Goal: Navigation & Orientation: Find specific page/section

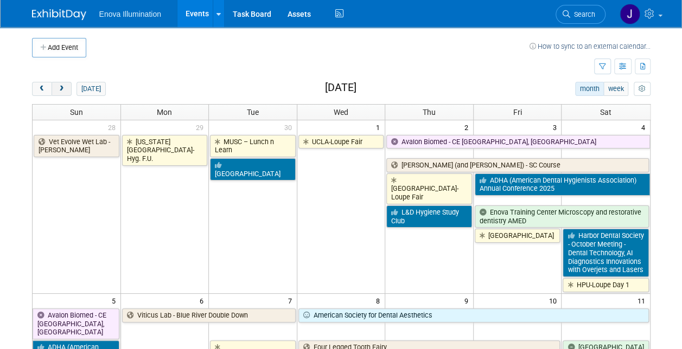
click at [62, 89] on span "next" at bounding box center [62, 89] width 8 height 7
click at [61, 89] on span "next" at bounding box center [62, 89] width 8 height 7
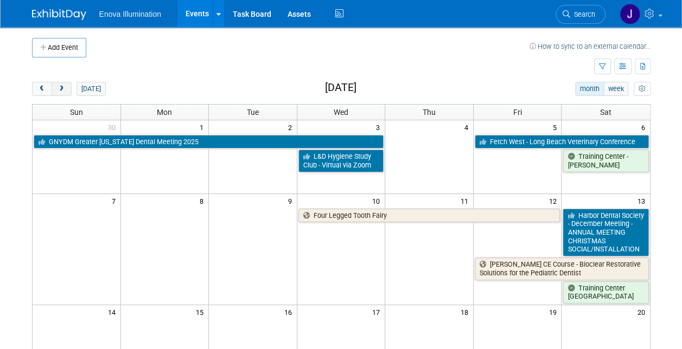
click at [61, 89] on span "next" at bounding box center [62, 89] width 8 height 7
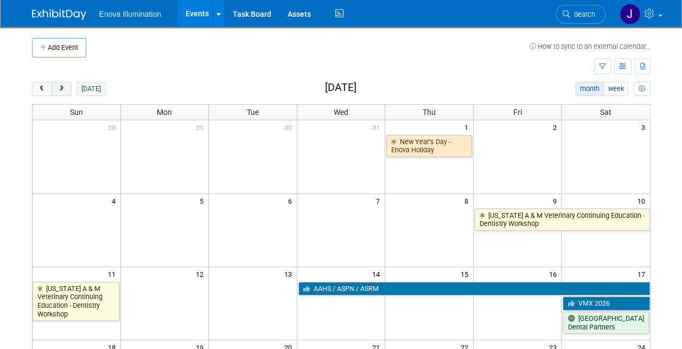
click at [61, 89] on span "next" at bounding box center [62, 89] width 8 height 7
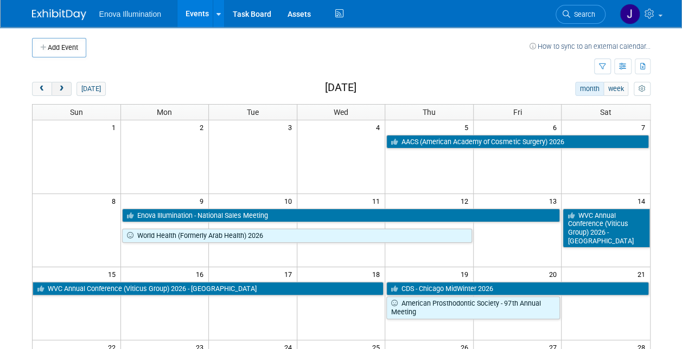
click at [61, 89] on span "next" at bounding box center [62, 89] width 8 height 7
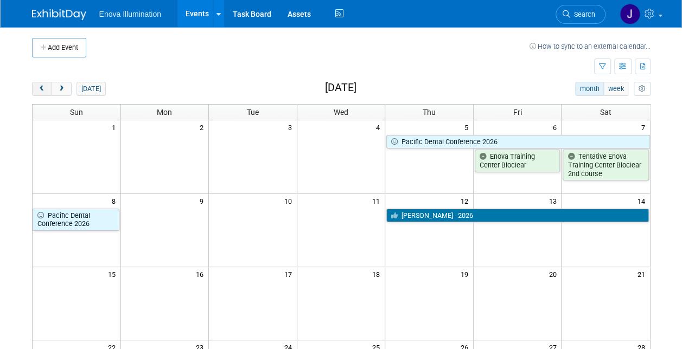
click at [41, 88] on span "prev" at bounding box center [42, 89] width 8 height 7
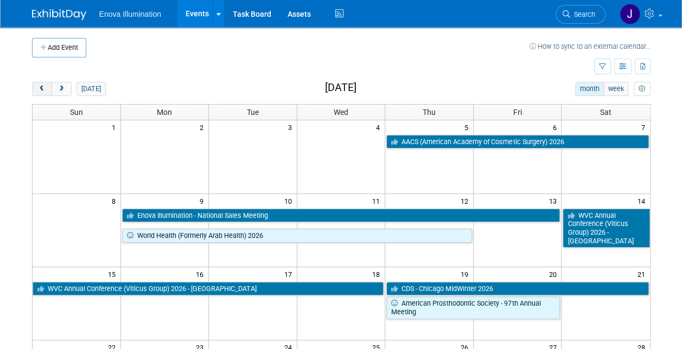
click at [43, 93] on button "prev" at bounding box center [42, 89] width 20 height 14
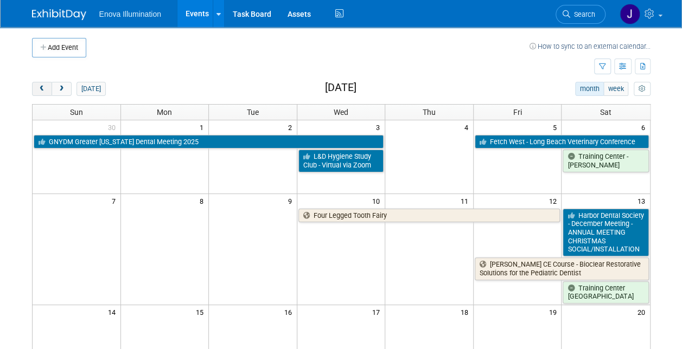
click at [43, 93] on button "prev" at bounding box center [42, 89] width 20 height 14
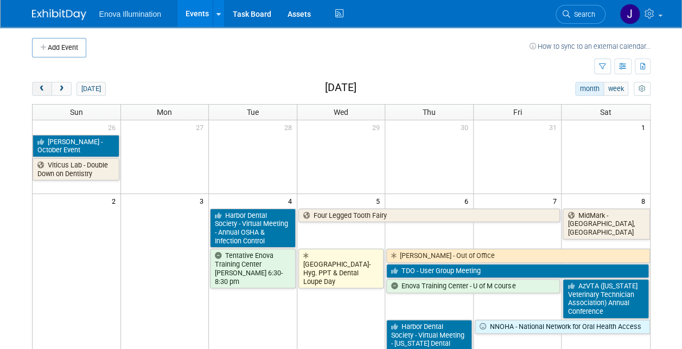
click at [43, 93] on button "prev" at bounding box center [42, 89] width 20 height 14
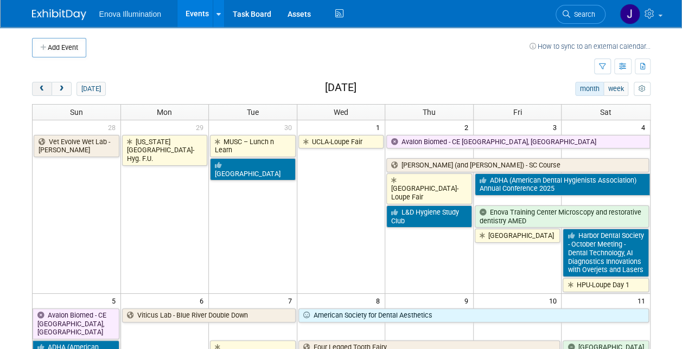
click at [43, 93] on button "prev" at bounding box center [42, 89] width 20 height 14
